Goal: Task Accomplishment & Management: Manage account settings

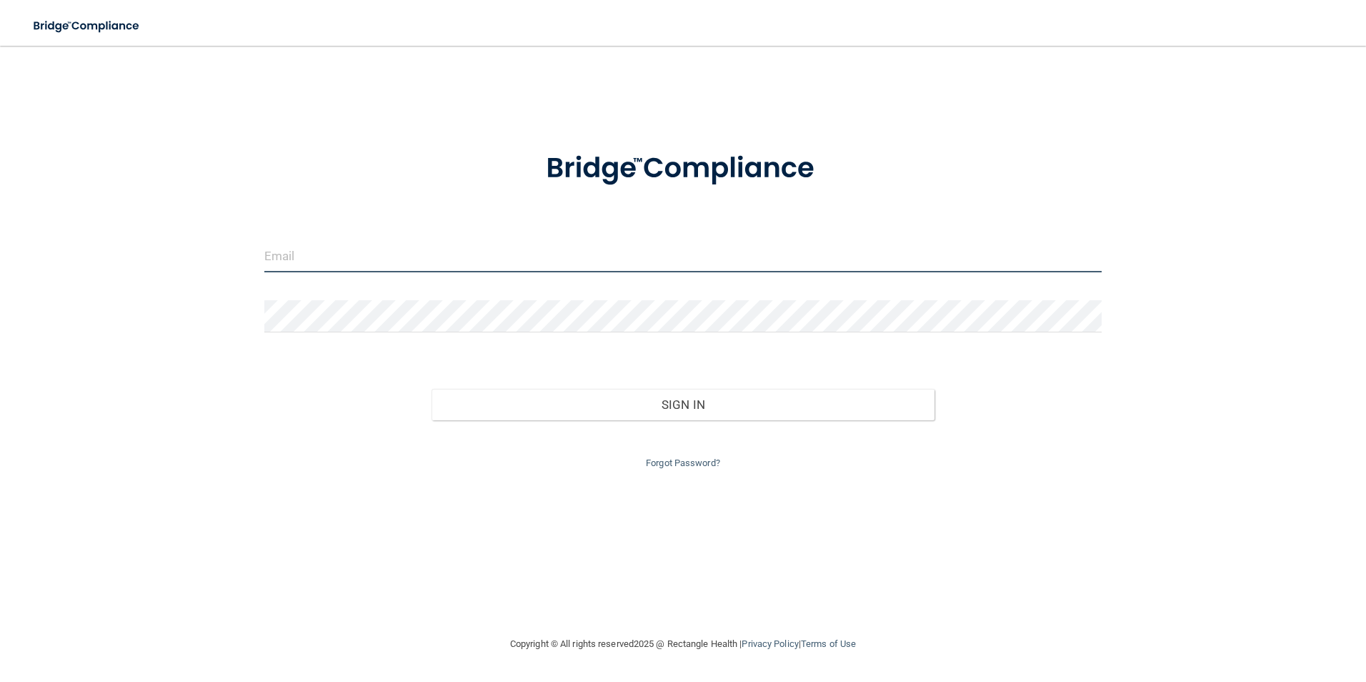
click at [357, 261] on input "email" at bounding box center [683, 256] width 838 height 32
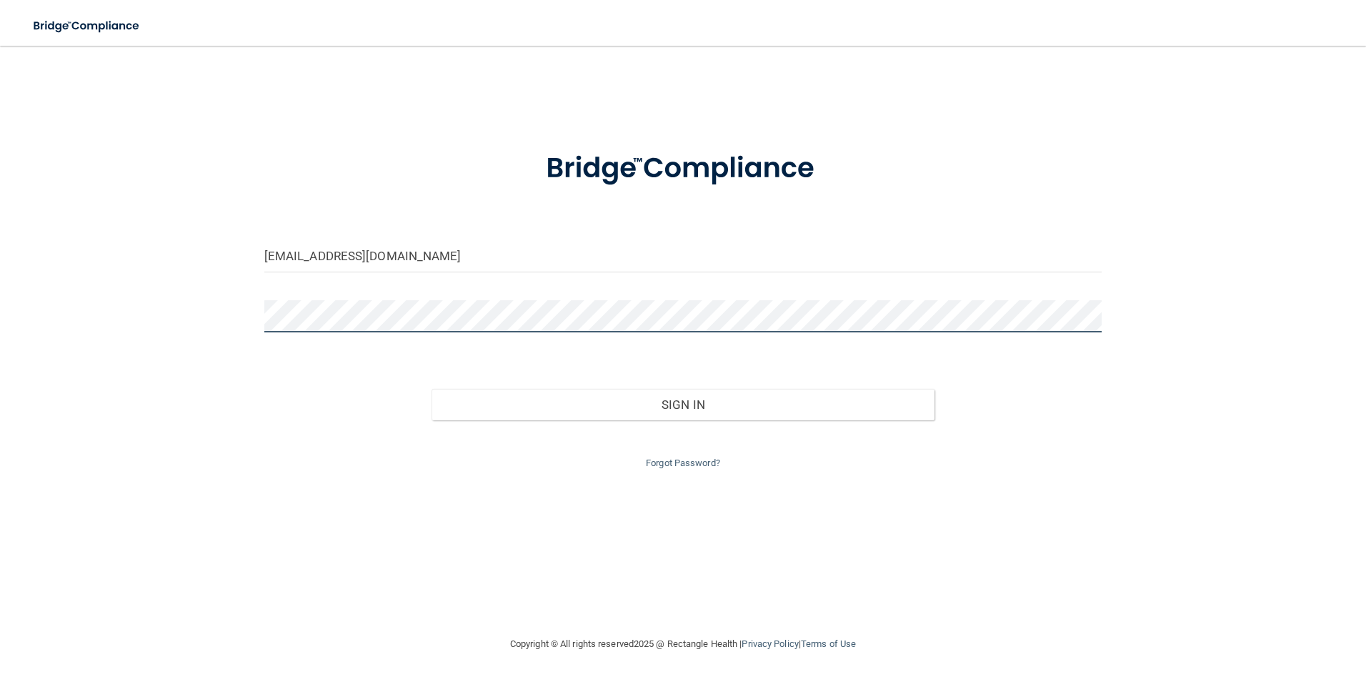
click at [432, 389] on button "Sign In" at bounding box center [683, 404] width 503 height 31
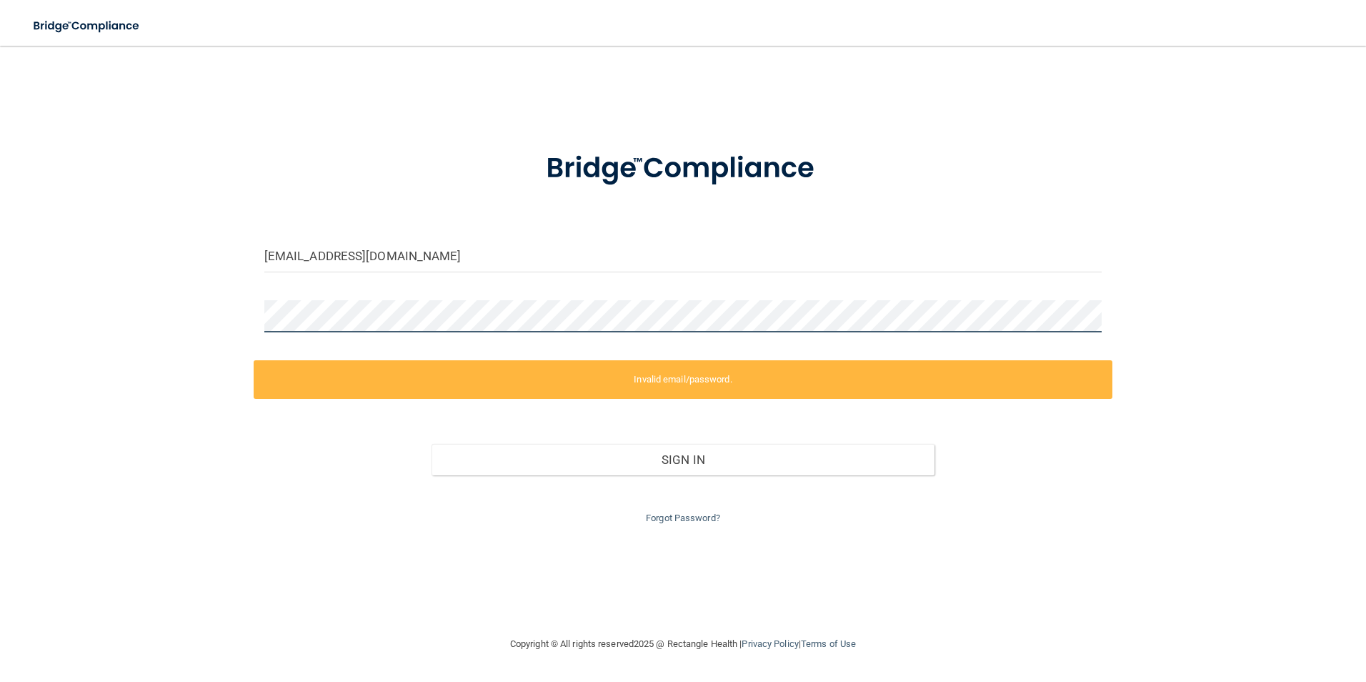
click at [219, 320] on div "[EMAIL_ADDRESS][DOMAIN_NAME] Invalid email/password. You don't have permission …" at bounding box center [683, 340] width 1309 height 561
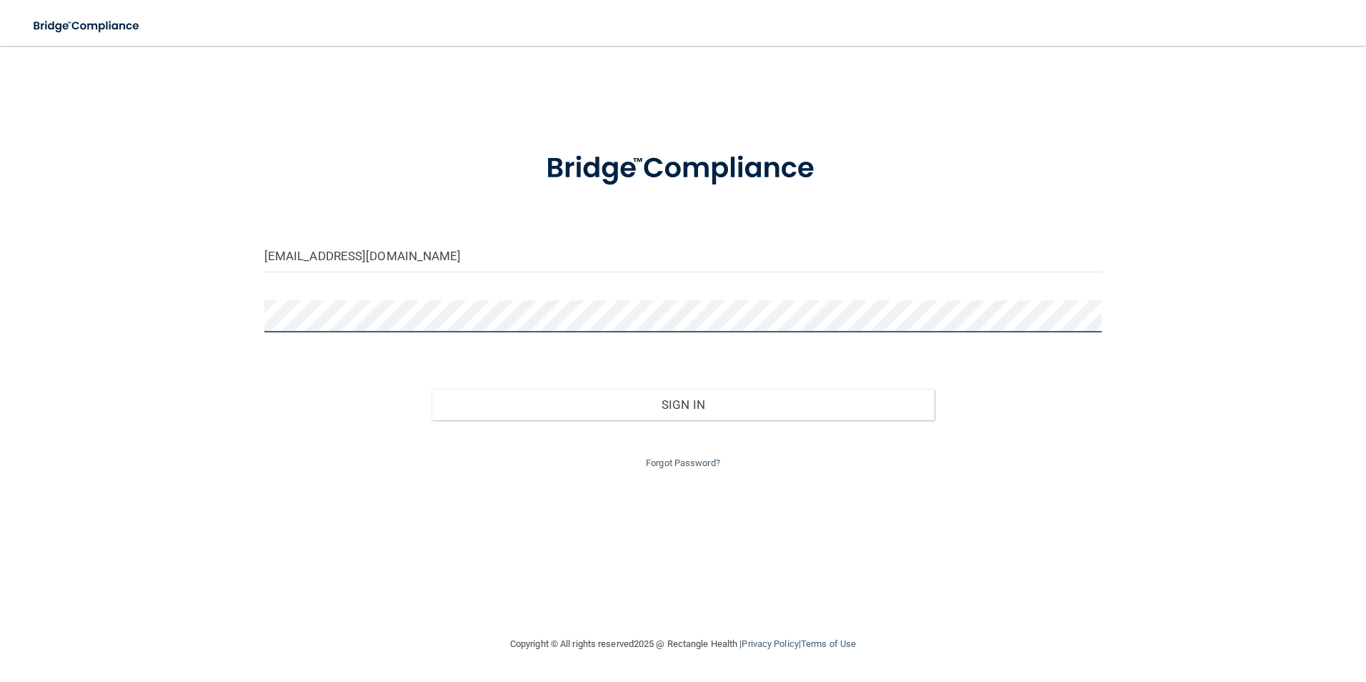
click at [432, 389] on button "Sign In" at bounding box center [683, 404] width 503 height 31
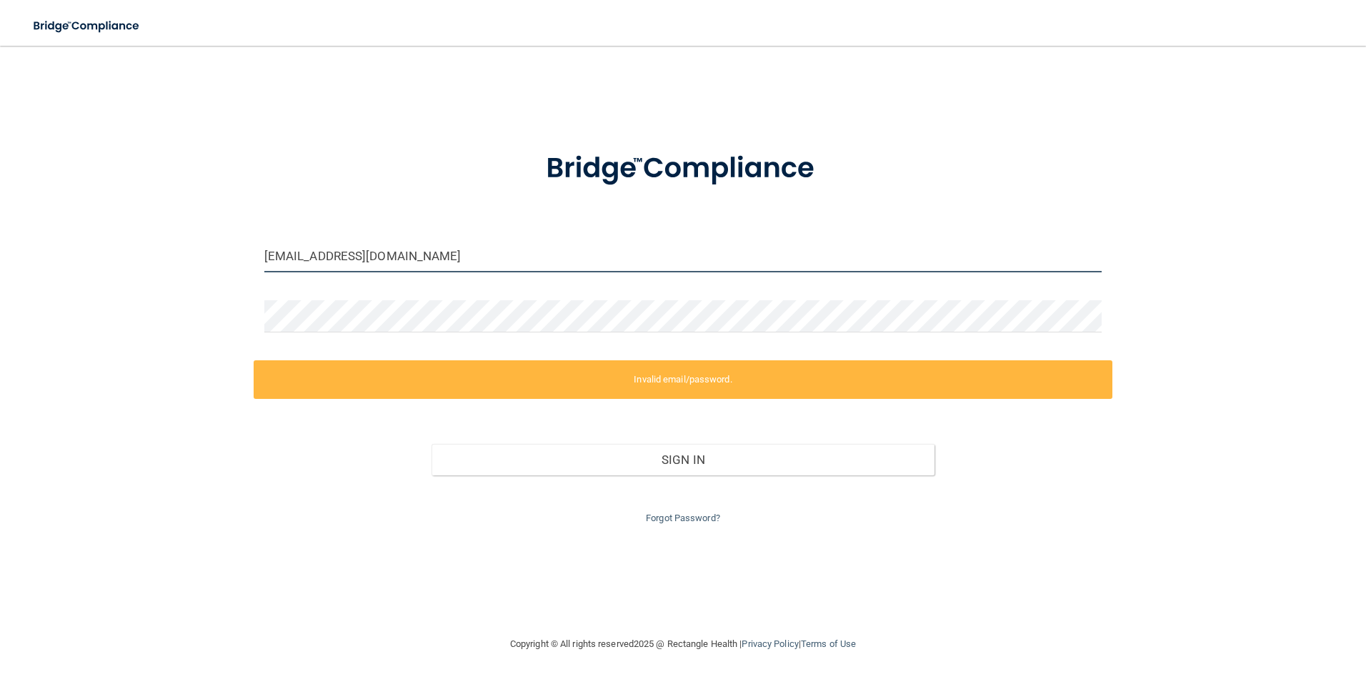
drag, startPoint x: 418, startPoint y: 249, endPoint x: 57, endPoint y: 248, distance: 360.8
click at [61, 249] on div "[EMAIL_ADDRESS][DOMAIN_NAME] Invalid email/password. You don't have permission …" at bounding box center [683, 340] width 1309 height 561
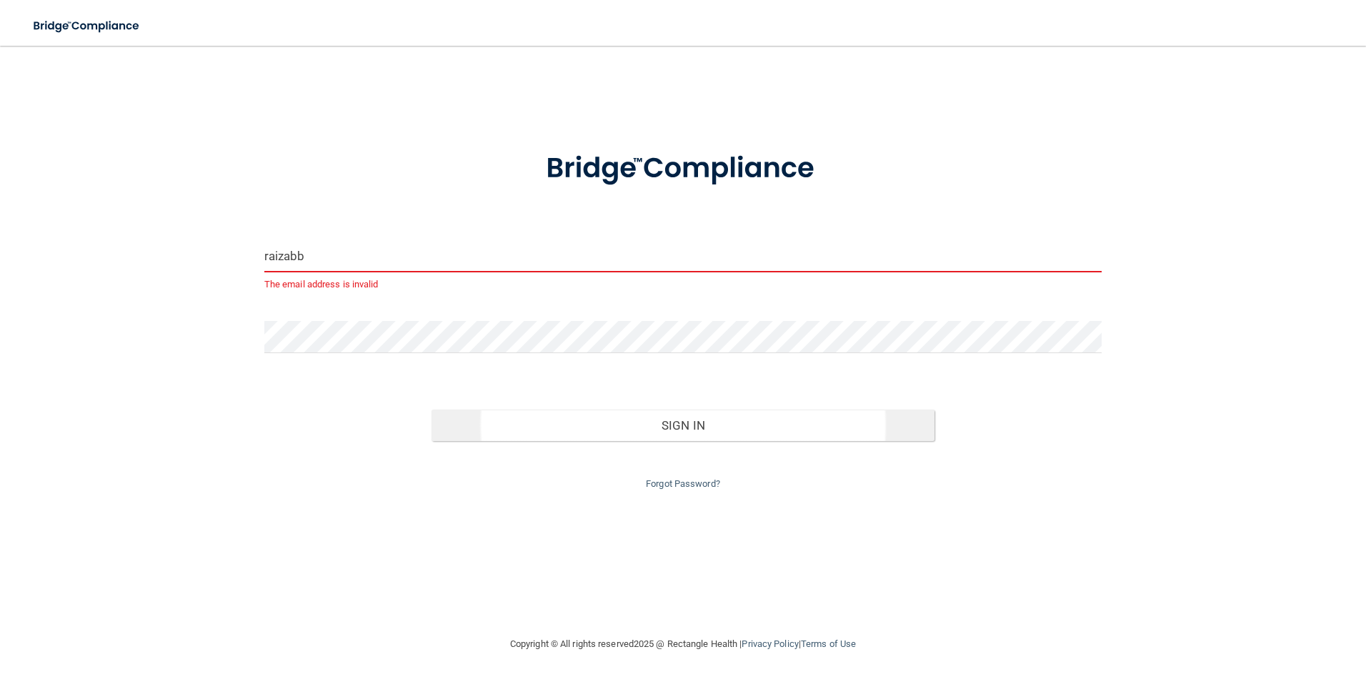
type input "raizabb"
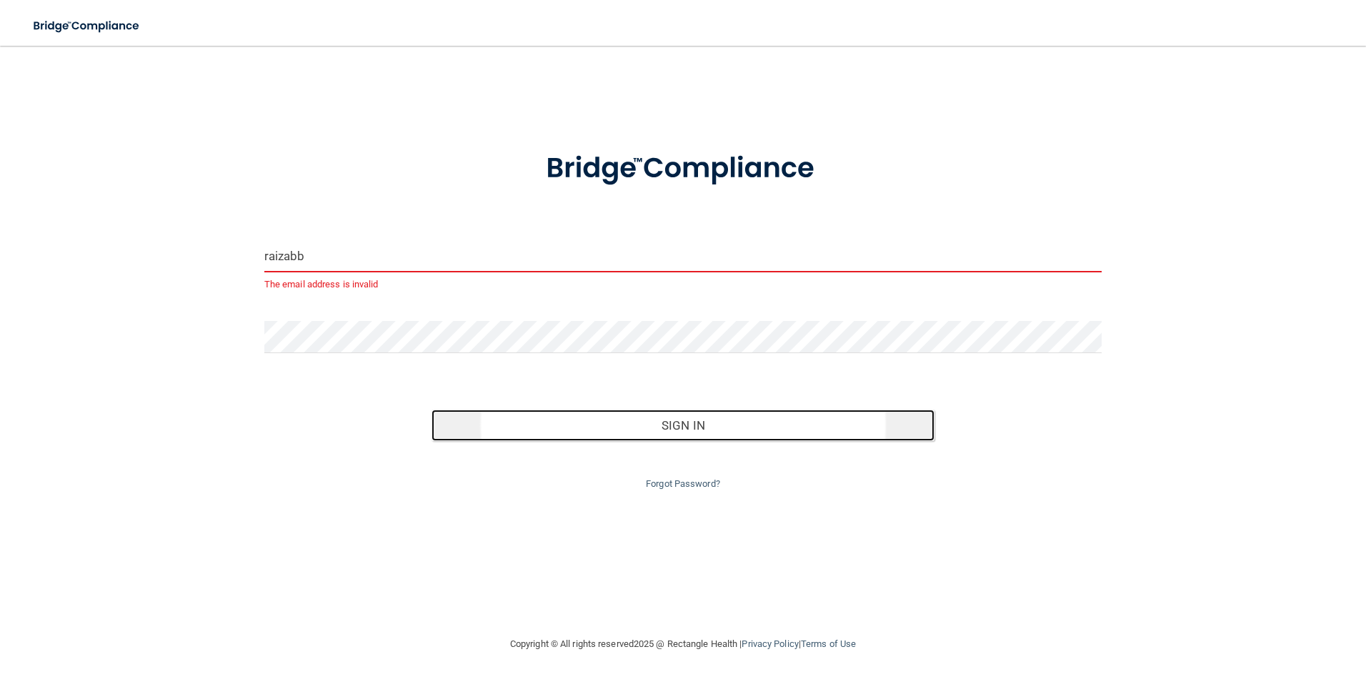
click at [689, 425] on button "Sign In" at bounding box center [683, 424] width 503 height 31
click at [710, 438] on button "Sign In" at bounding box center [683, 424] width 503 height 31
click at [707, 428] on button "Sign In" at bounding box center [683, 424] width 503 height 31
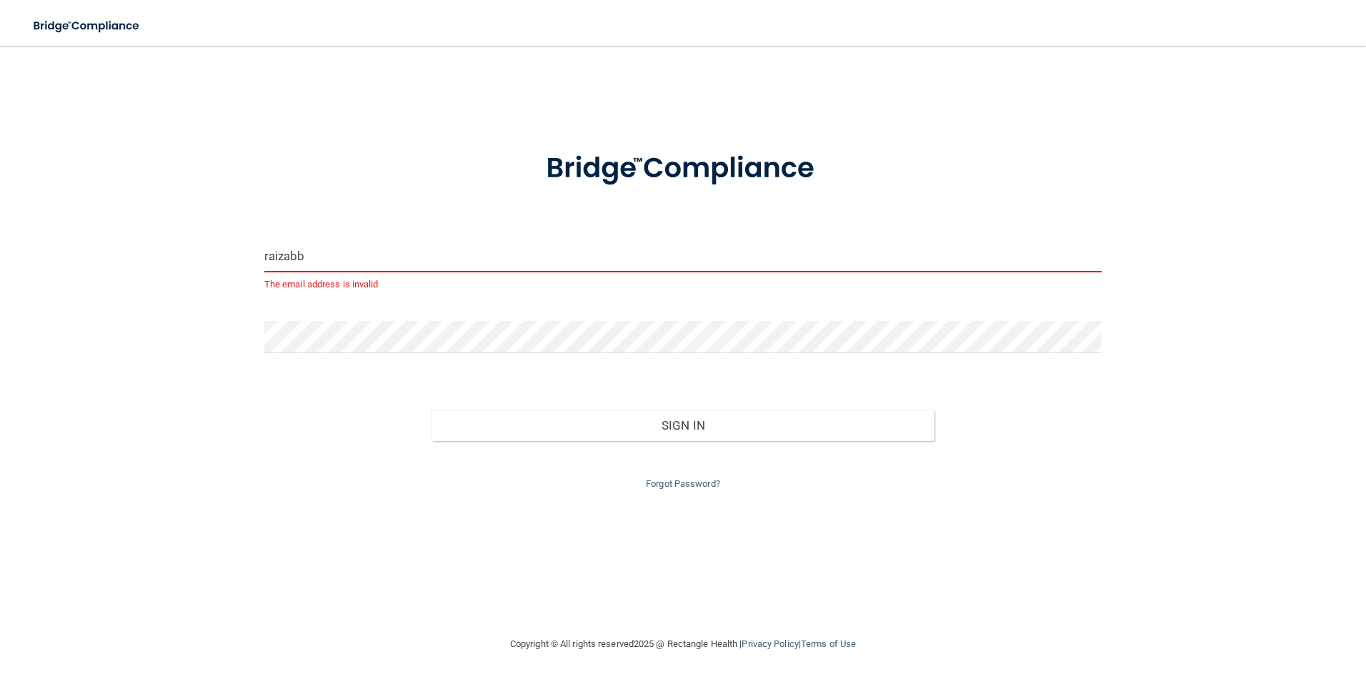
click at [317, 241] on input "raizabb" at bounding box center [683, 256] width 838 height 32
